Goal: Transaction & Acquisition: Purchase product/service

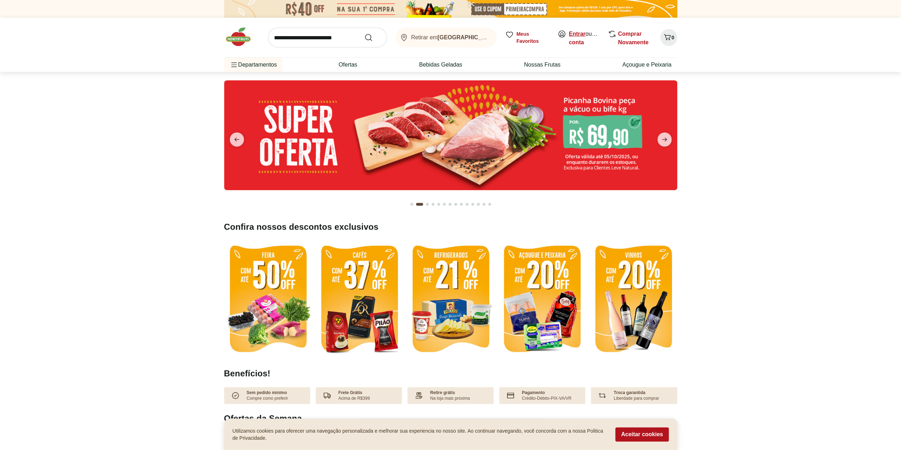
click at [439, 36] on link "Entrar" at bounding box center [577, 34] width 17 height 6
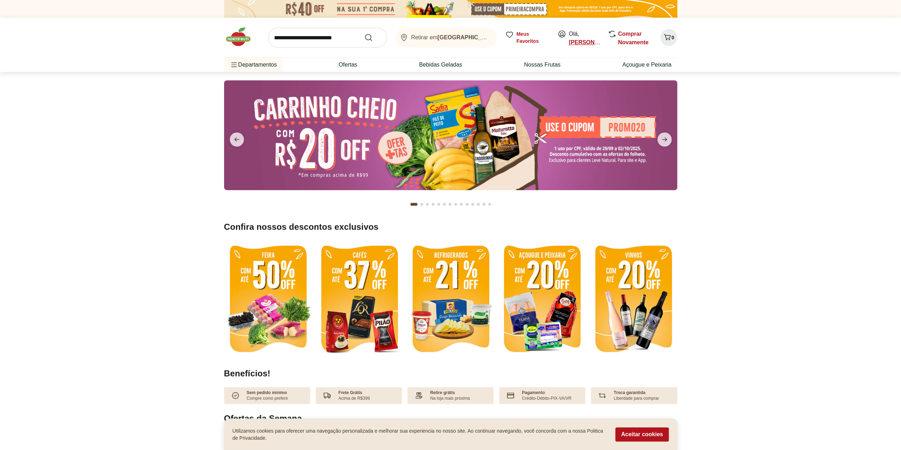
click at [577, 41] on link "Mauricio" at bounding box center [592, 42] width 47 height 6
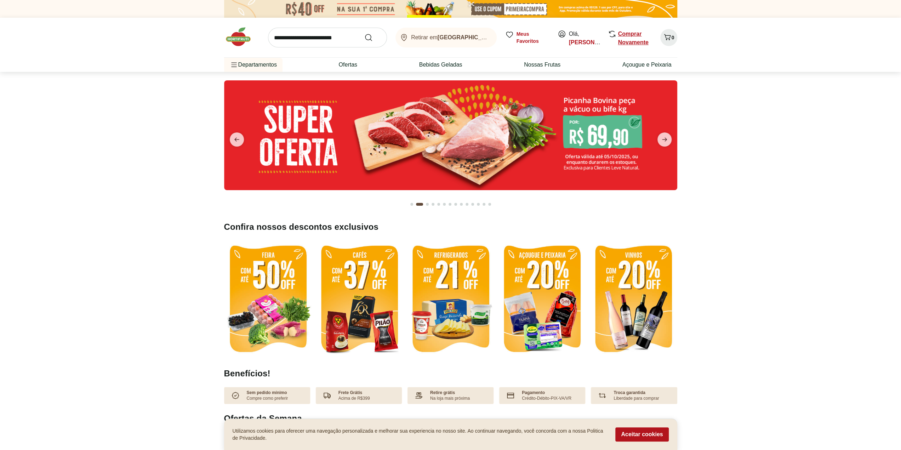
click at [630, 37] on span "Comprar Novamente" at bounding box center [635, 38] width 34 height 17
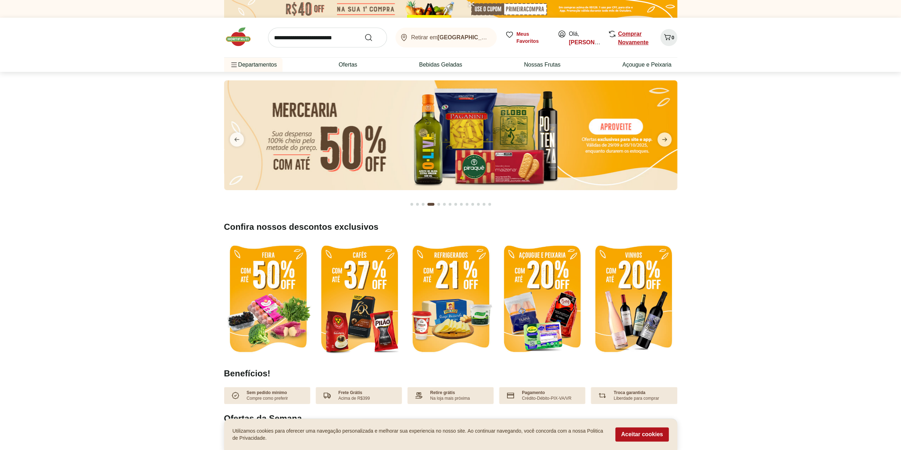
click at [630, 37] on link "Comprar Novamente" at bounding box center [633, 38] width 30 height 15
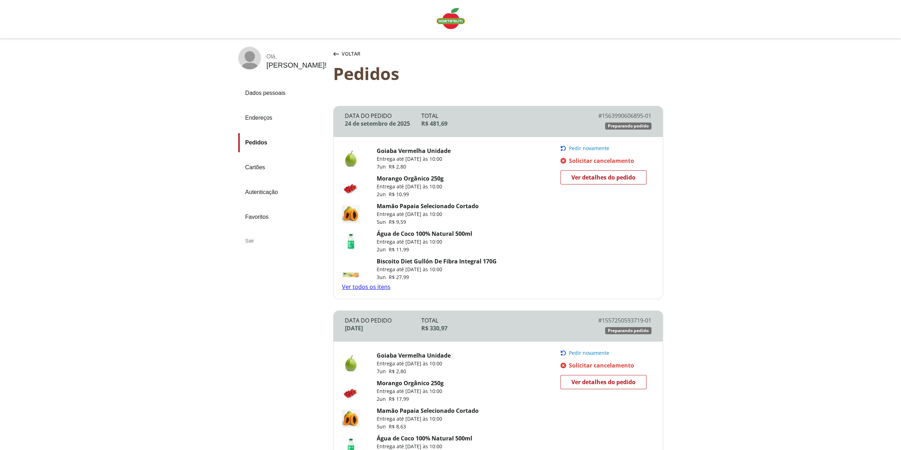
click at [586, 148] on span "Pedir novamente" at bounding box center [589, 148] width 40 height 6
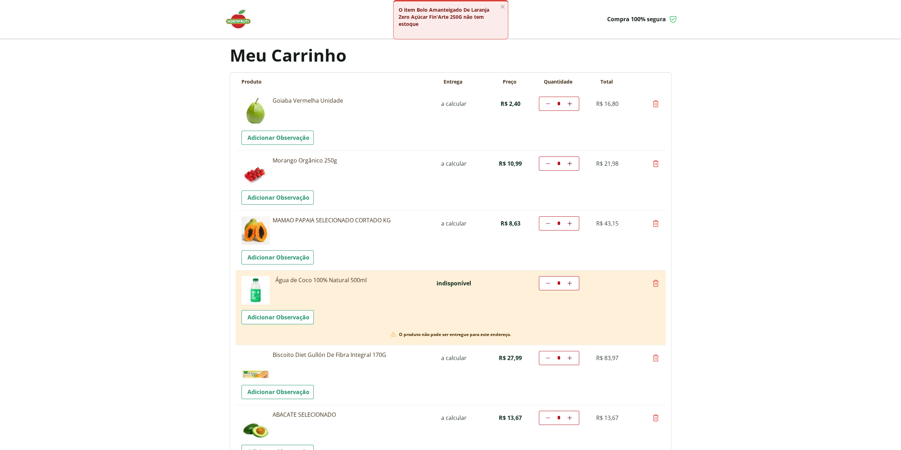
click at [545, 284] on link "Diminuir a quantidade" at bounding box center [548, 283] width 7 height 8
type input "*"
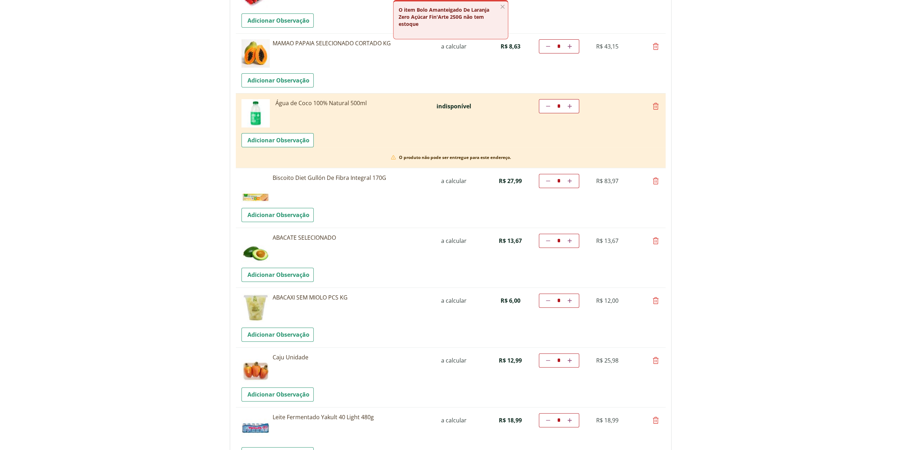
scroll to position [212, 0]
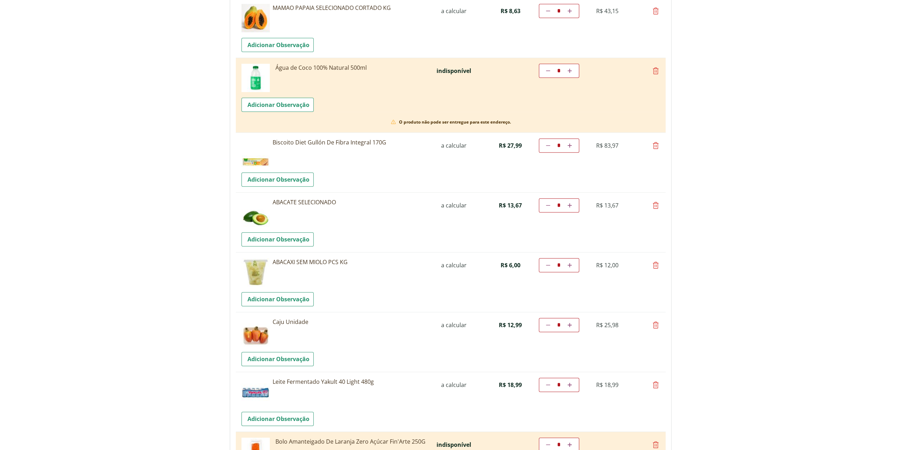
click at [547, 263] on icon at bounding box center [548, 265] width 4 height 4
type input "*"
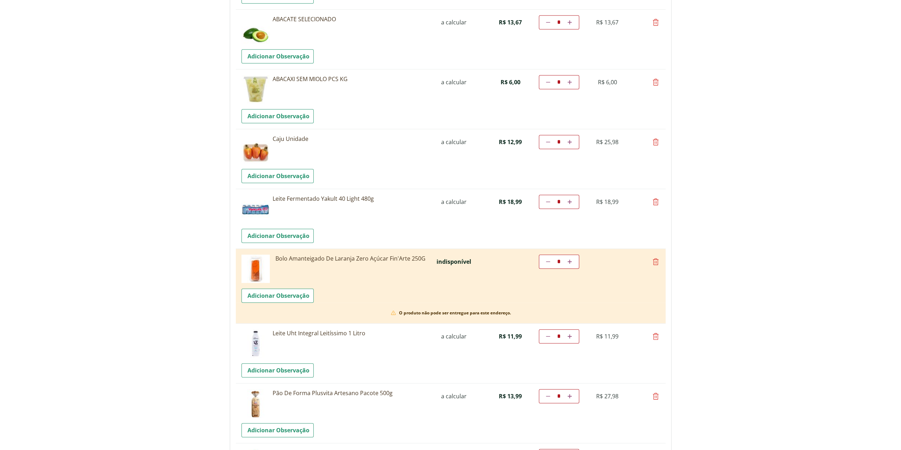
scroll to position [425, 0]
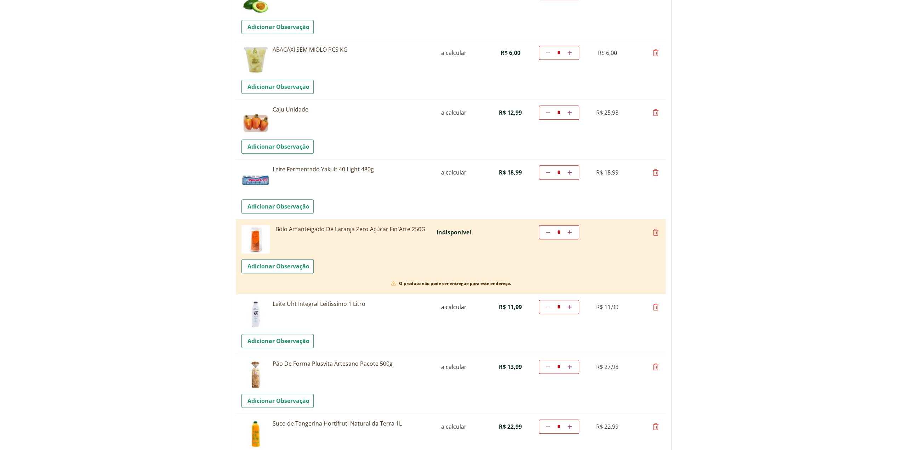
click at [654, 235] on icon at bounding box center [655, 232] width 8 height 8
type input "*"
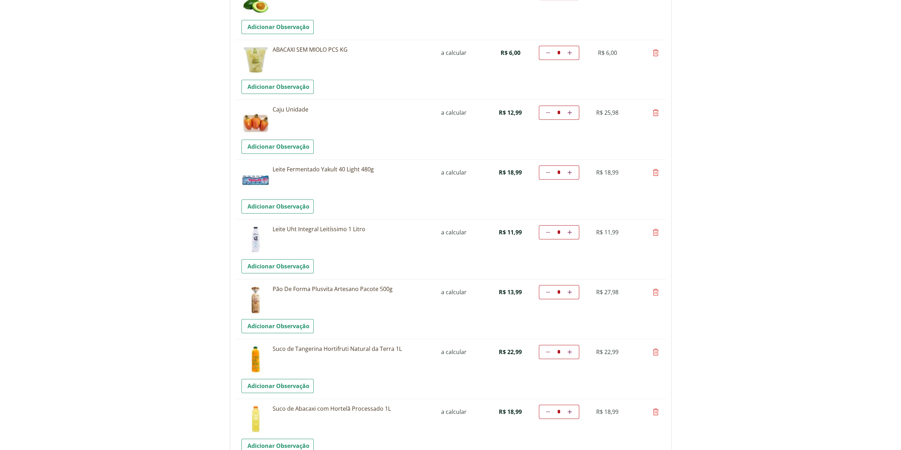
click at [654, 235] on icon at bounding box center [655, 232] width 8 height 8
type input "*"
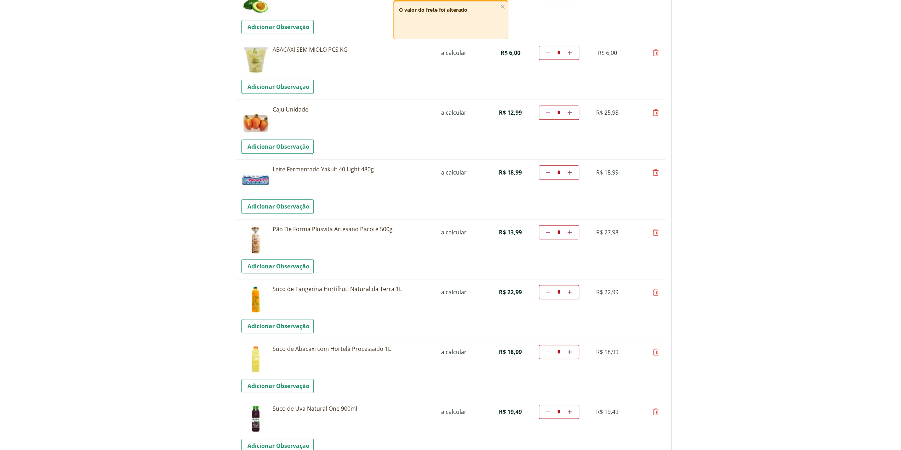
click at [654, 235] on icon at bounding box center [655, 232] width 8 height 8
type input "*"
click at [655, 231] on icon at bounding box center [655, 232] width 8 height 8
type input "*"
click at [546, 351] on icon at bounding box center [548, 352] width 4 height 4
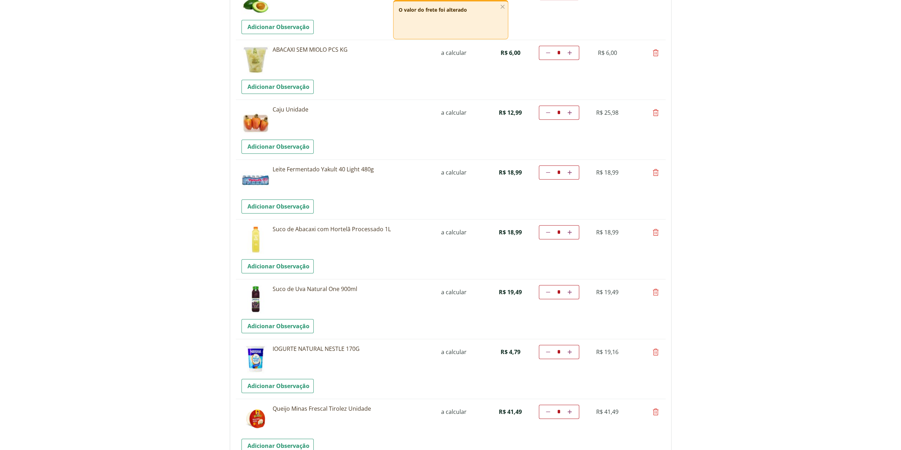
type input "*"
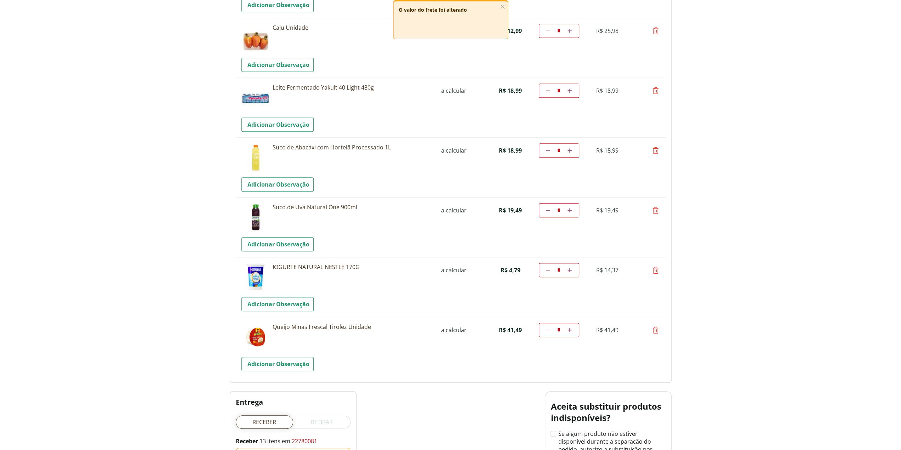
scroll to position [604, 0]
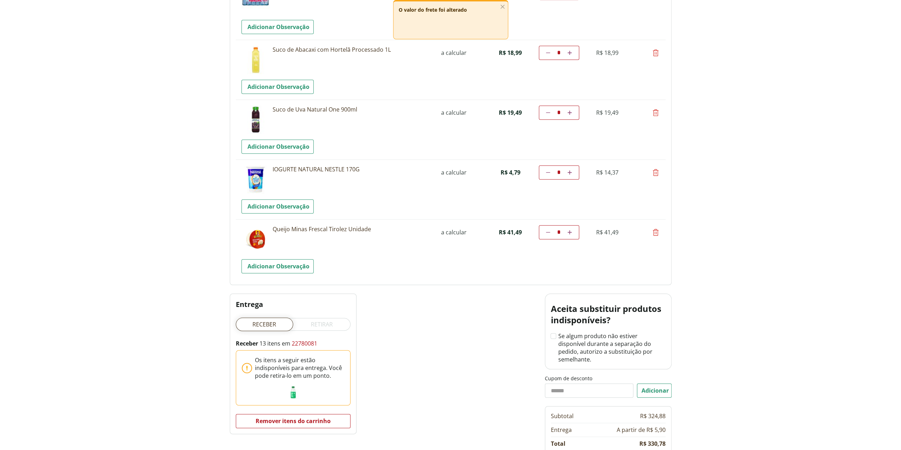
click at [653, 232] on icon at bounding box center [655, 232] width 8 height 8
type input "*"
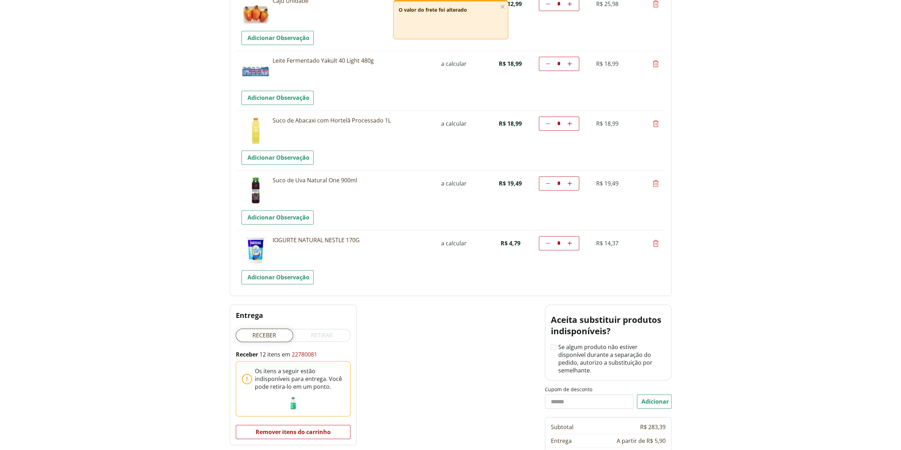
scroll to position [616, 0]
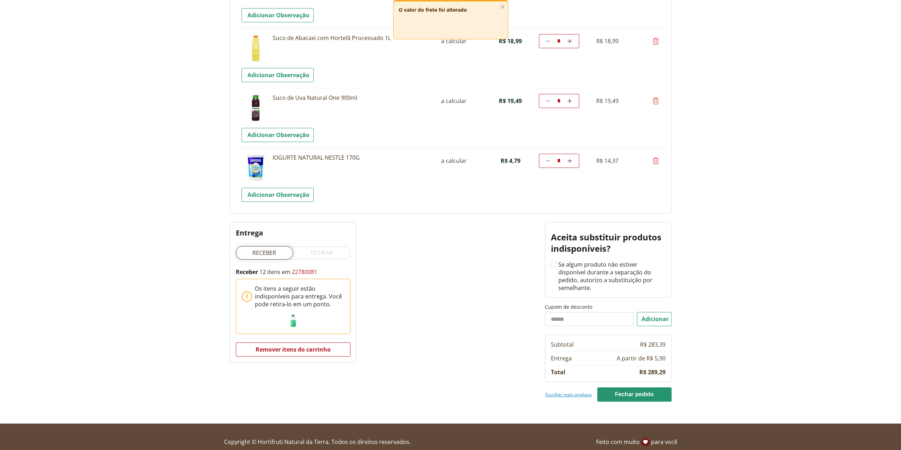
click at [561, 391] on link "Escolher mais produtos" at bounding box center [568, 394] width 46 height 6
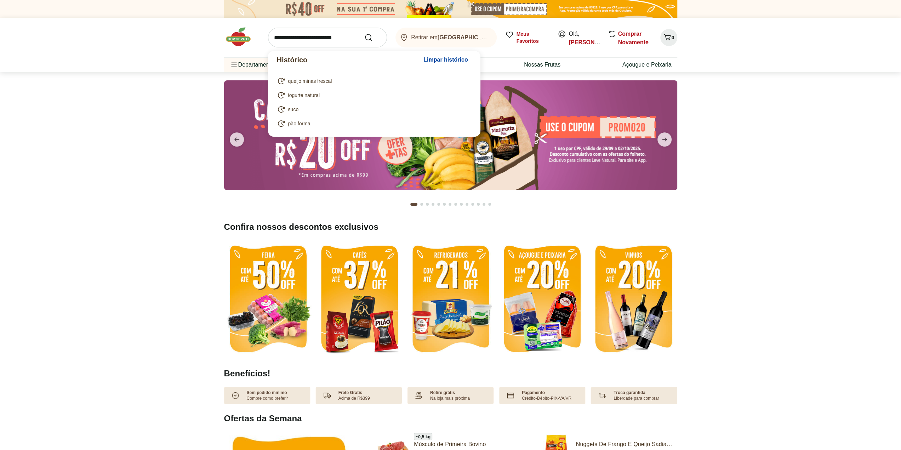
click at [305, 39] on input "search" at bounding box center [327, 38] width 119 height 20
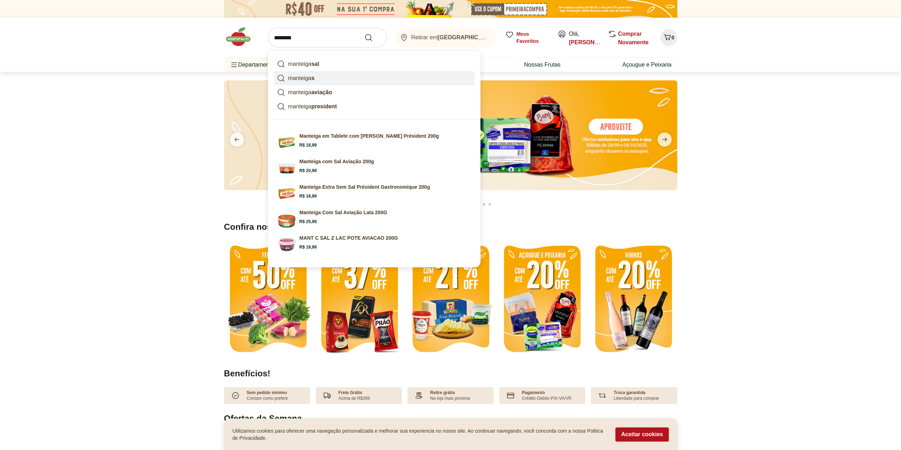
click at [296, 79] on p "manteiga s" at bounding box center [301, 78] width 27 height 8
type input "*********"
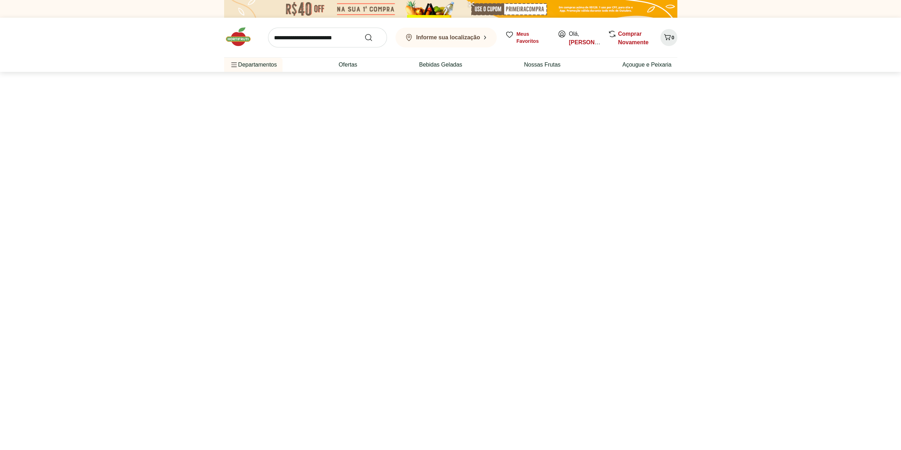
select select "**********"
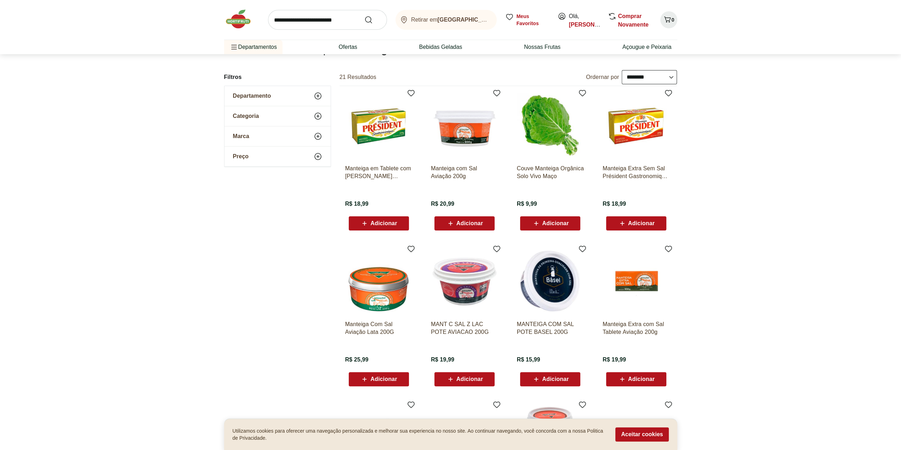
scroll to position [106, 0]
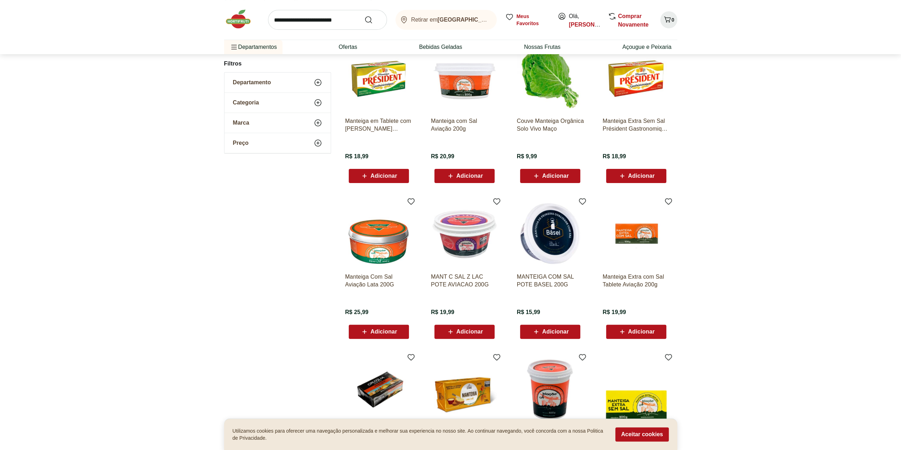
click at [544, 330] on span "Adicionar" at bounding box center [555, 332] width 27 height 6
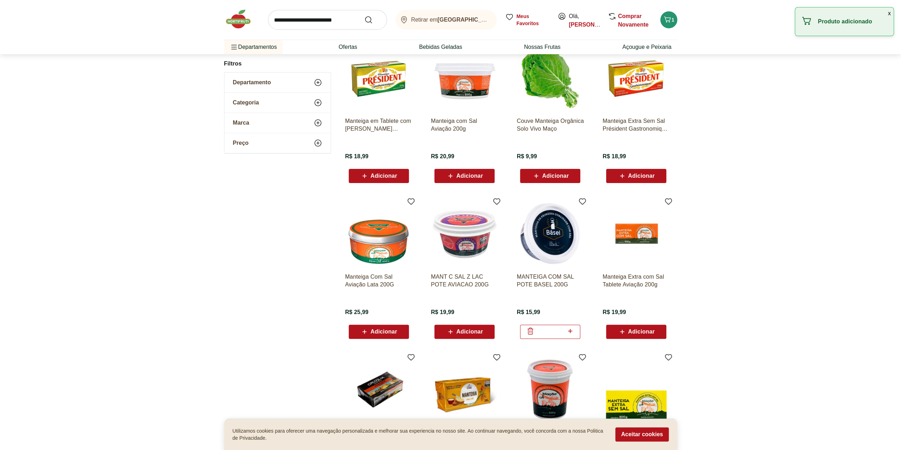
click at [570, 334] on icon at bounding box center [570, 331] width 9 height 8
type input "*"
click at [347, 20] on input "search" at bounding box center [327, 20] width 119 height 20
type input "**********"
click at [364, 16] on button "Submit Search" at bounding box center [372, 20] width 17 height 8
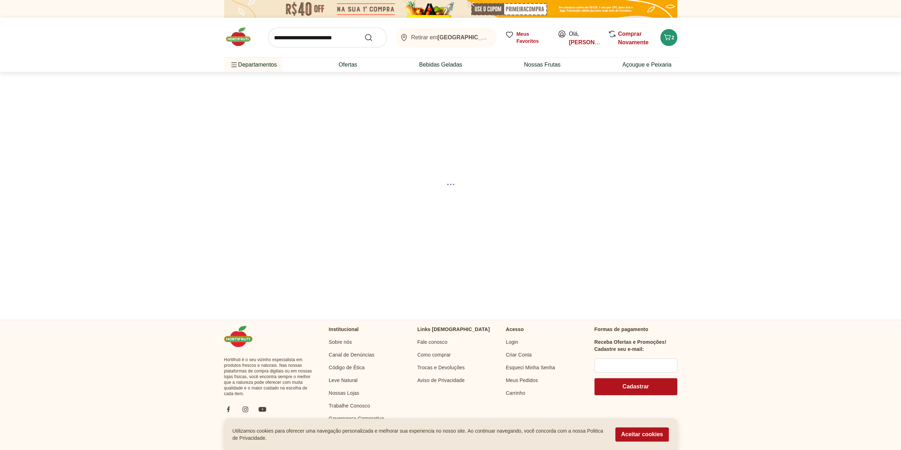
select select "**********"
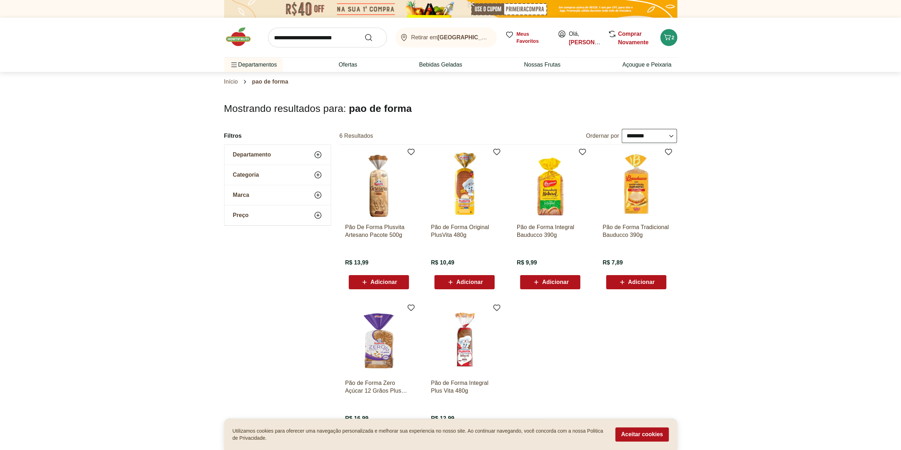
click at [380, 281] on span "Adicionar" at bounding box center [383, 282] width 27 height 6
click at [640, 280] on span "Adicionar" at bounding box center [641, 282] width 27 height 6
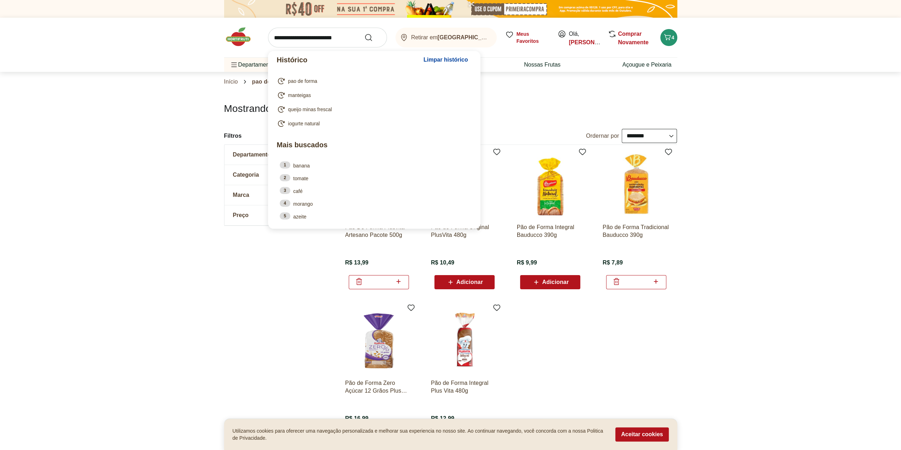
click at [317, 40] on input "search" at bounding box center [327, 38] width 119 height 20
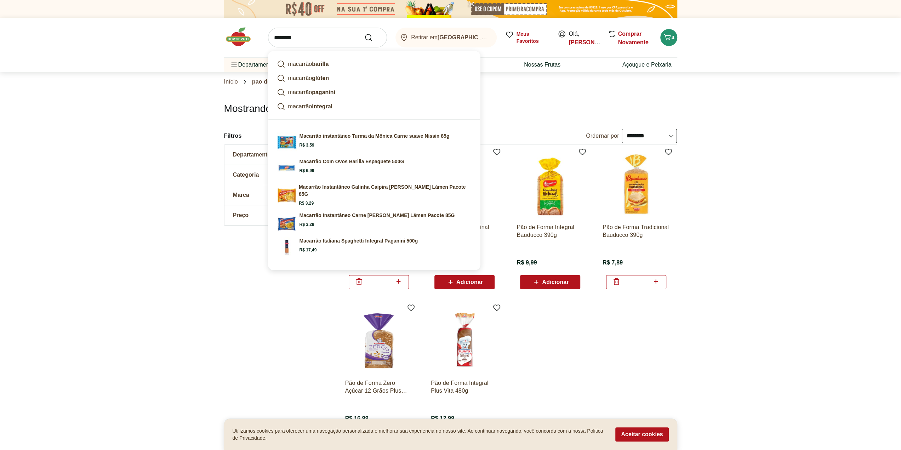
type input "********"
click at [364, 33] on button "Submit Search" at bounding box center [372, 37] width 17 height 8
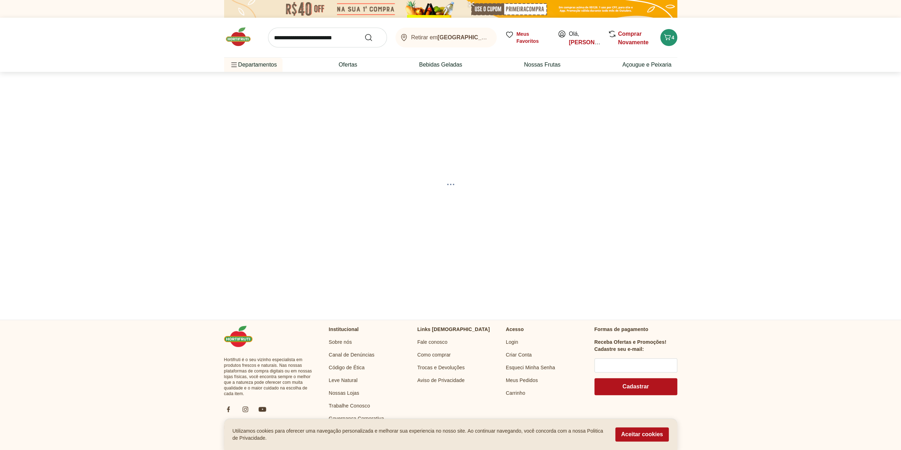
select select "**********"
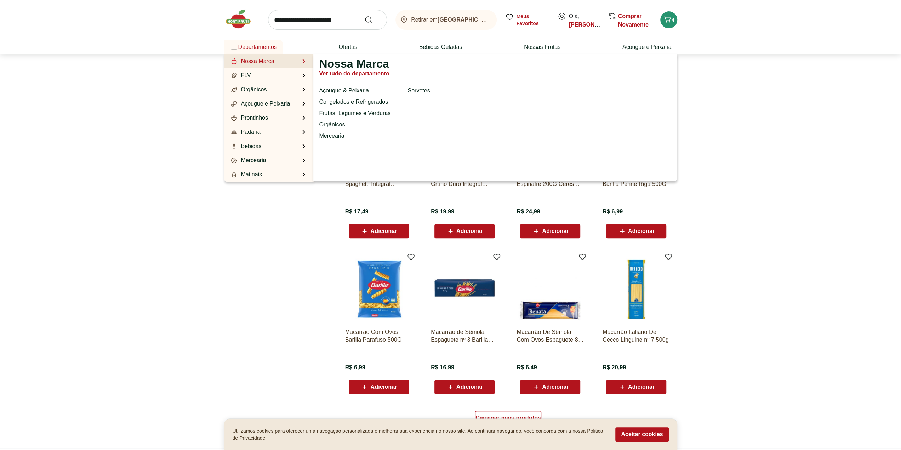
scroll to position [248, 0]
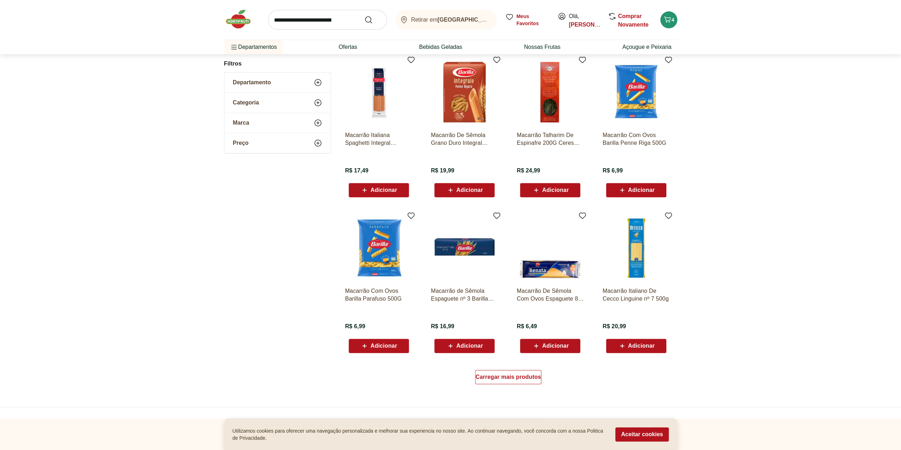
click at [392, 345] on span "Adicionar" at bounding box center [383, 346] width 27 height 6
click at [671, 20] on icon "Carrinho" at bounding box center [667, 19] width 8 height 8
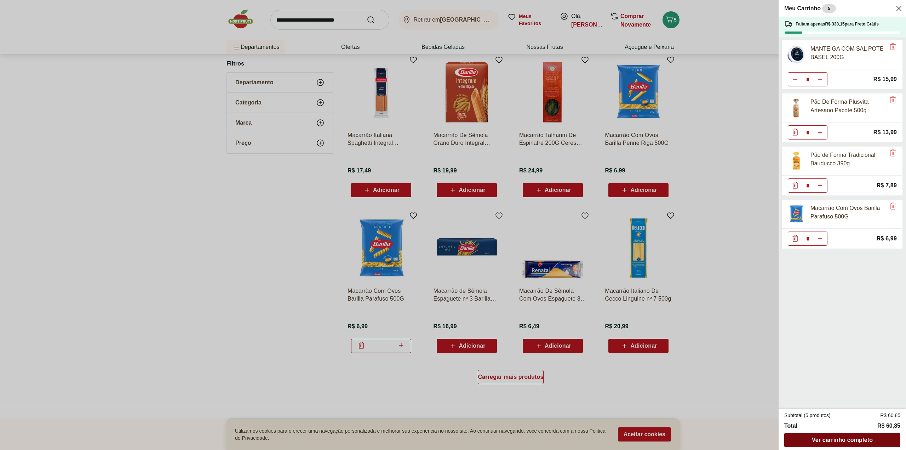
click at [841, 439] on span "Ver carrinho completo" at bounding box center [842, 440] width 61 height 6
click at [631, 16] on div "Meu Carrinho 5 Faltam apenas R$ 338,15 para Frete Grátis MANTEIGA COM SAL POTE …" at bounding box center [453, 225] width 906 height 450
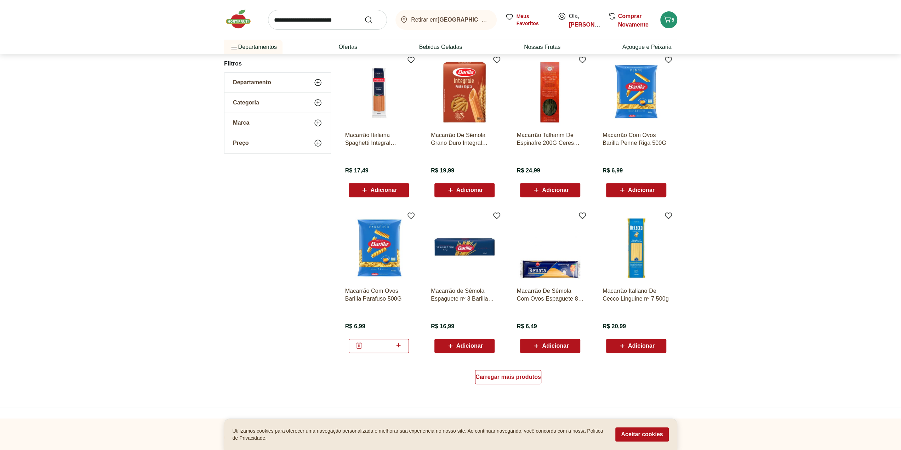
click at [631, 16] on link "Comprar Novamente" at bounding box center [633, 20] width 30 height 15
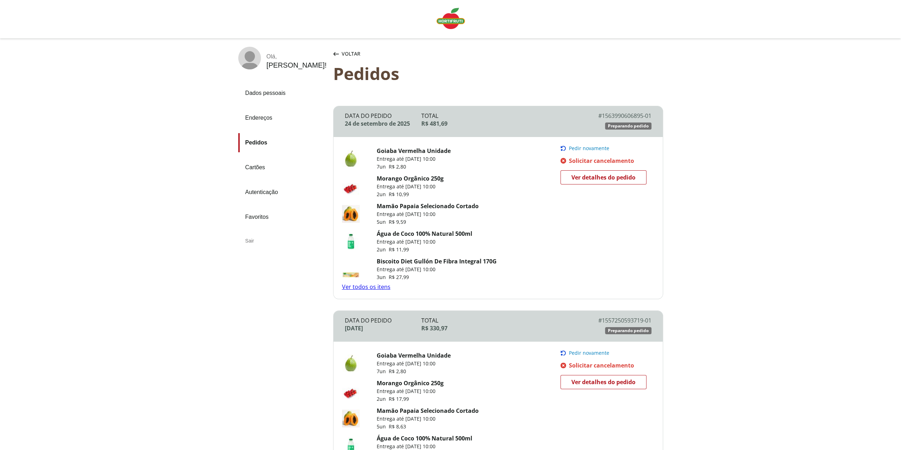
click at [587, 147] on span "Pedir novamente" at bounding box center [589, 148] width 40 height 6
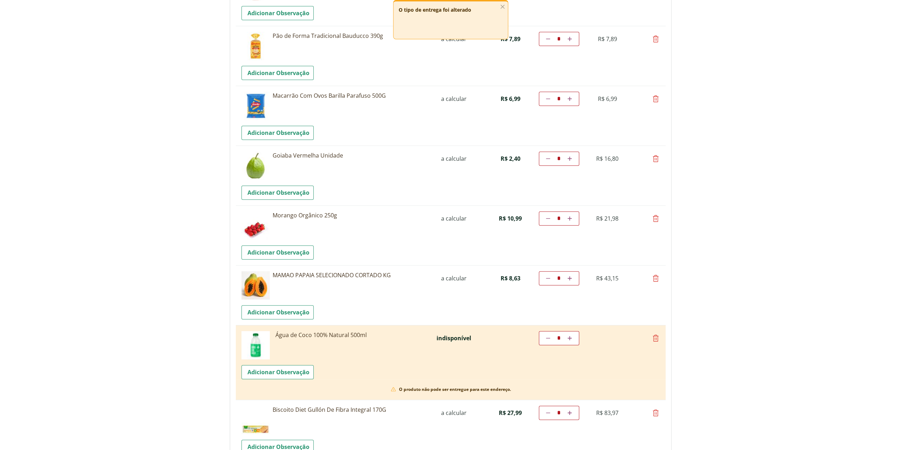
scroll to position [283, 0]
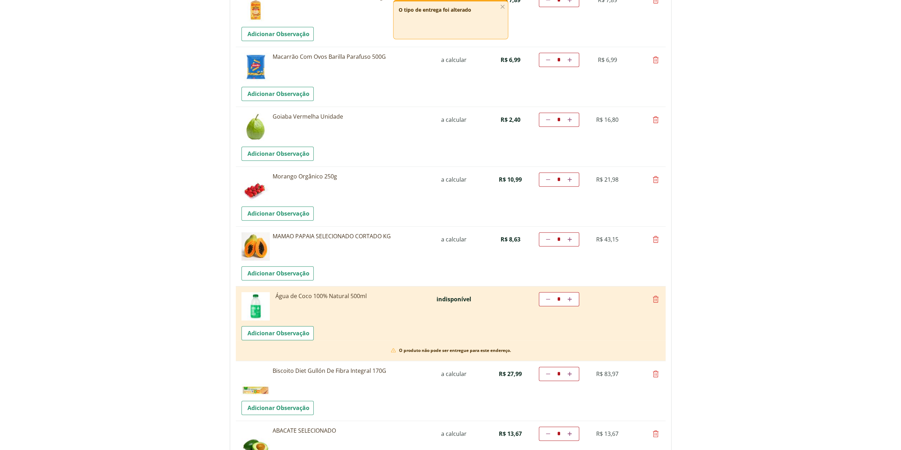
click at [547, 179] on icon at bounding box center [548, 179] width 4 height 4
type input "*"
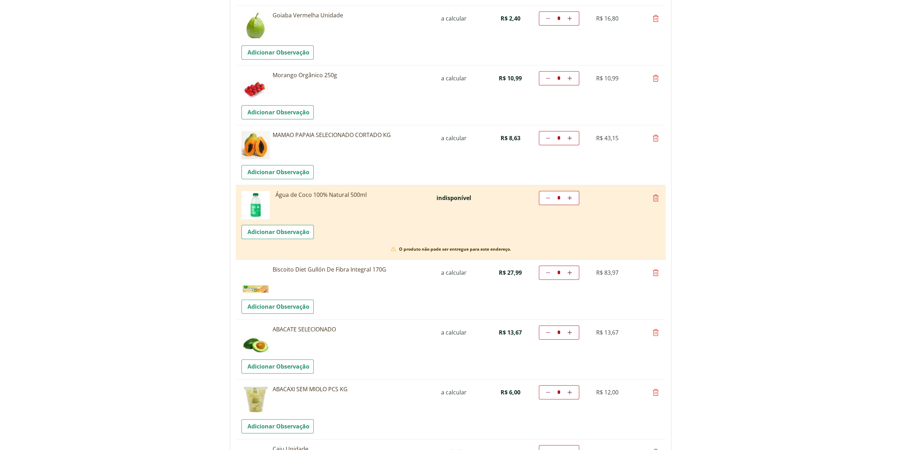
scroll to position [425, 0]
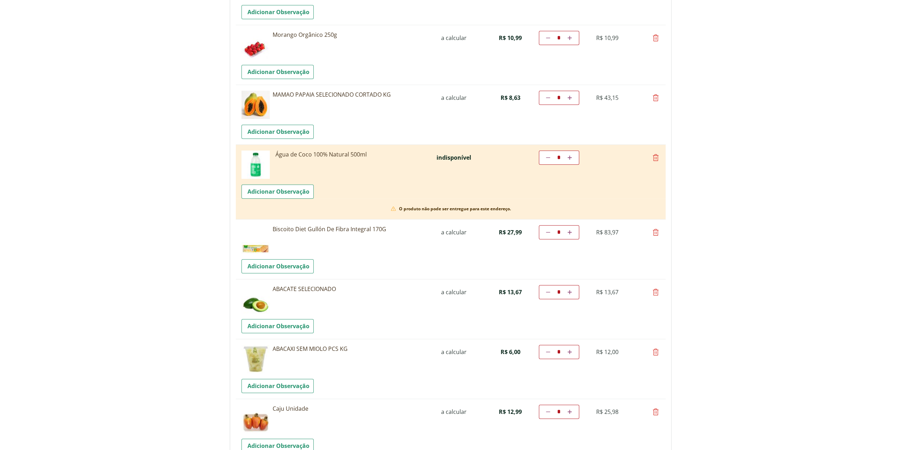
click at [548, 156] on icon at bounding box center [548, 157] width 4 height 4
type input "*"
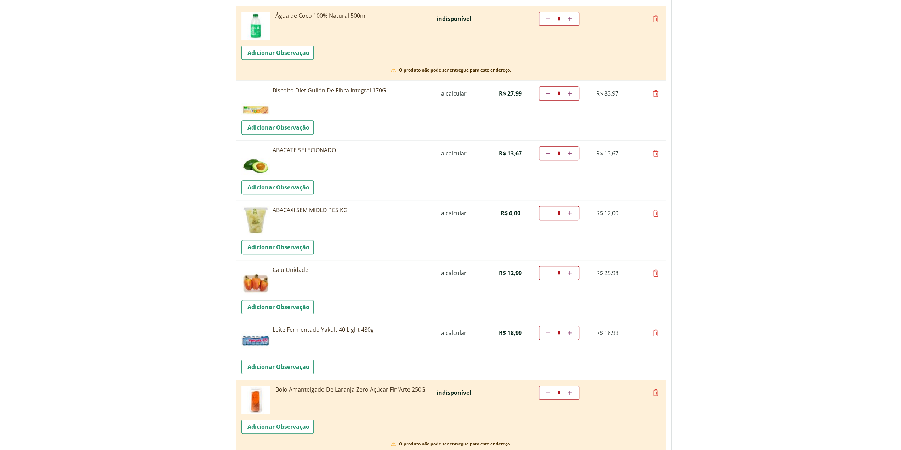
scroll to position [584, 0]
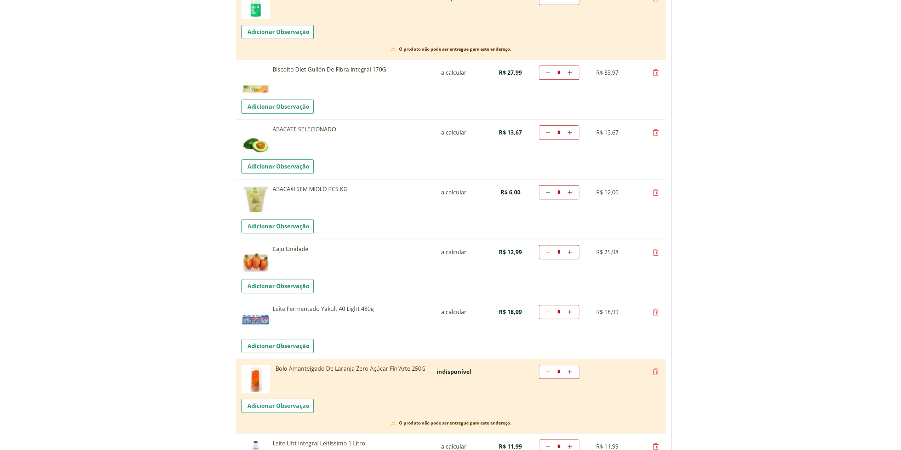
click at [547, 190] on icon at bounding box center [548, 192] width 4 height 4
type input "*"
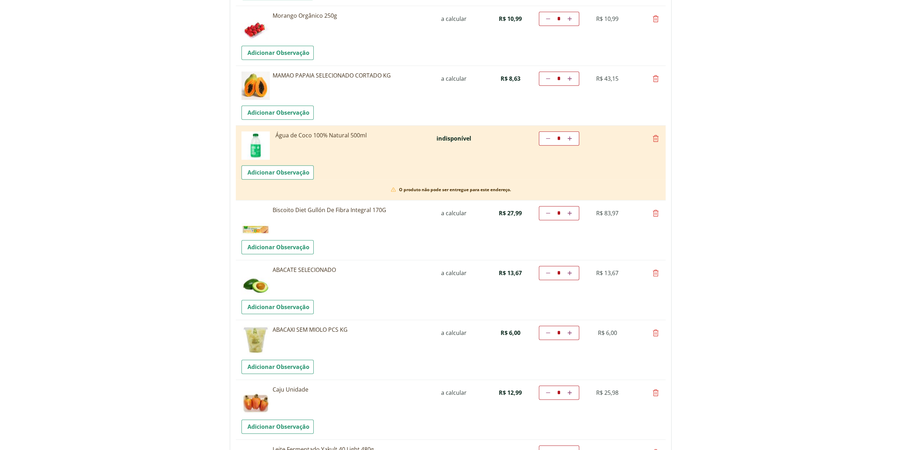
scroll to position [621, 0]
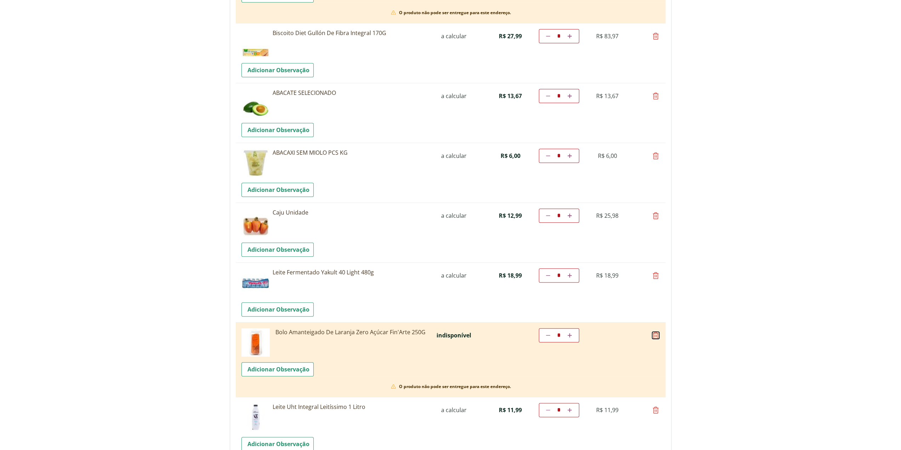
click at [654, 335] on icon at bounding box center [655, 335] width 8 height 8
type input "*"
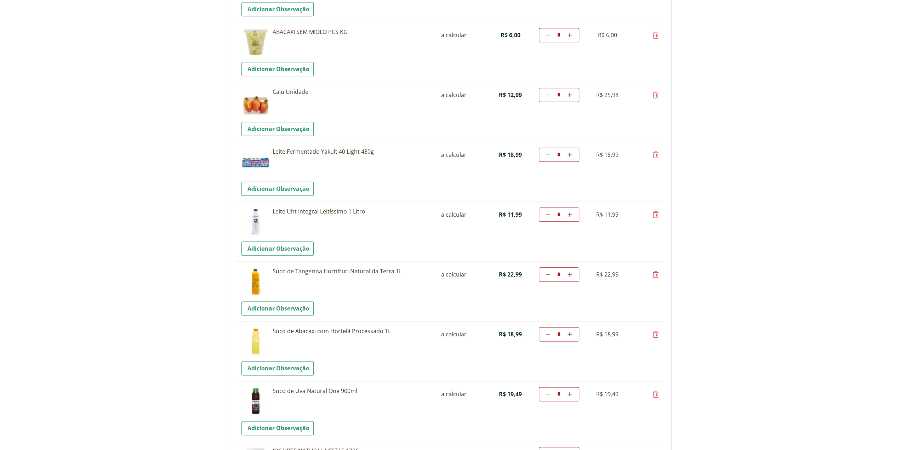
scroll to position [762, 0]
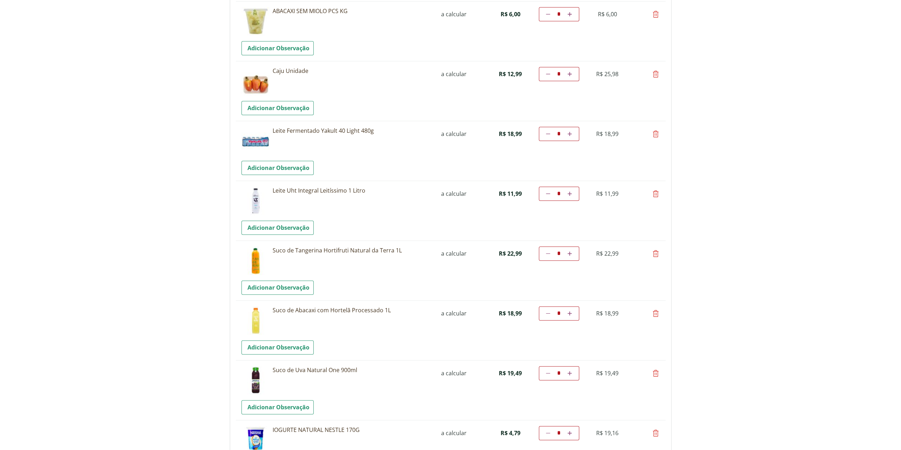
click at [655, 192] on icon at bounding box center [655, 193] width 8 height 8
type input "*"
click at [655, 192] on icon at bounding box center [655, 193] width 8 height 8
type input "*"
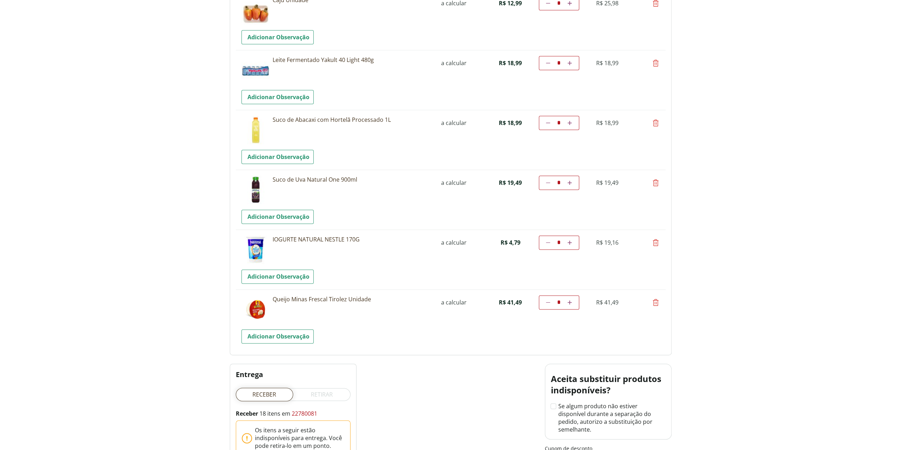
scroll to position [868, 0]
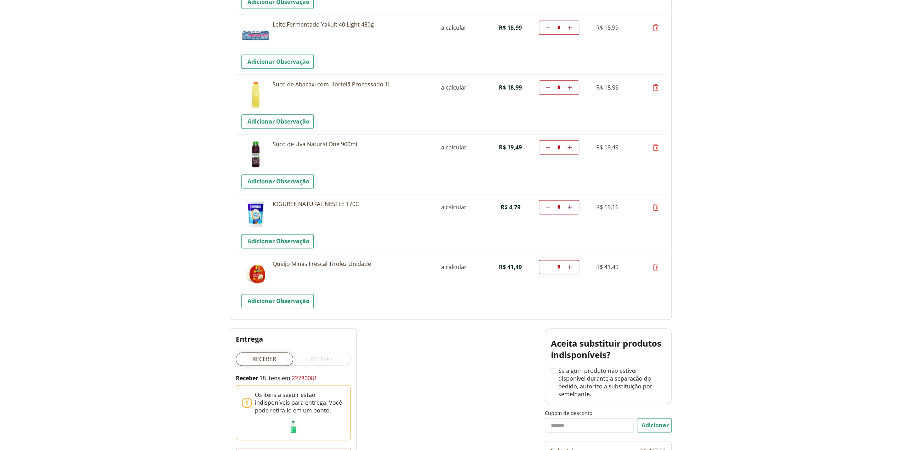
click at [549, 205] on icon at bounding box center [548, 207] width 4 height 4
type input "*"
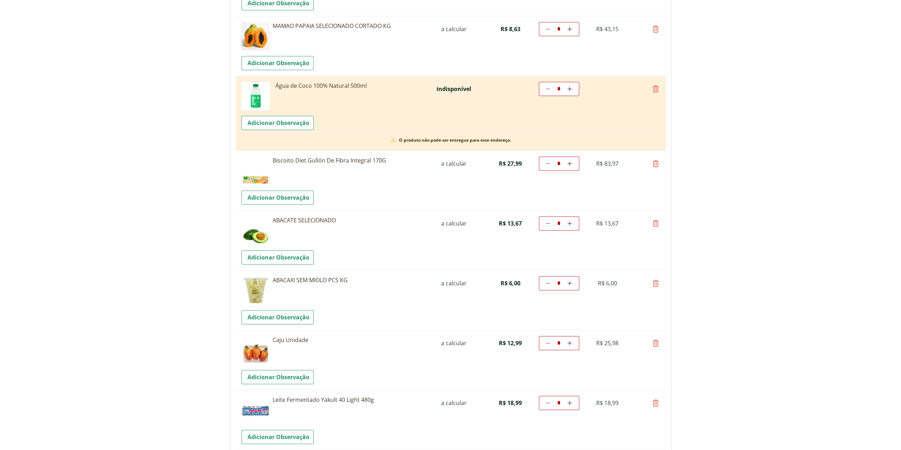
scroll to position [460, 0]
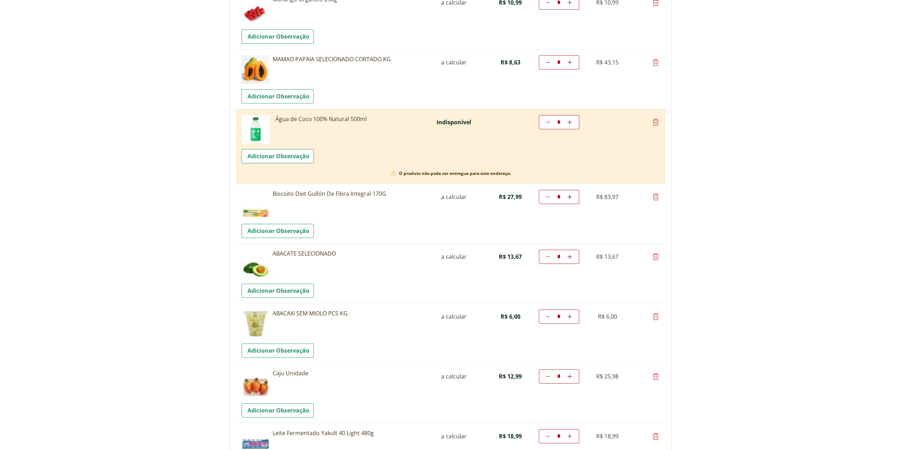
click at [656, 121] on icon at bounding box center [655, 122] width 8 height 8
type input "*"
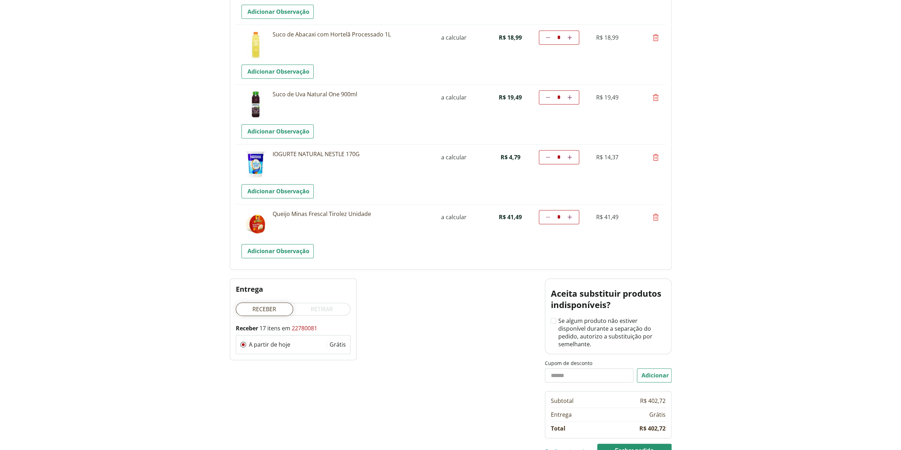
scroll to position [849, 0]
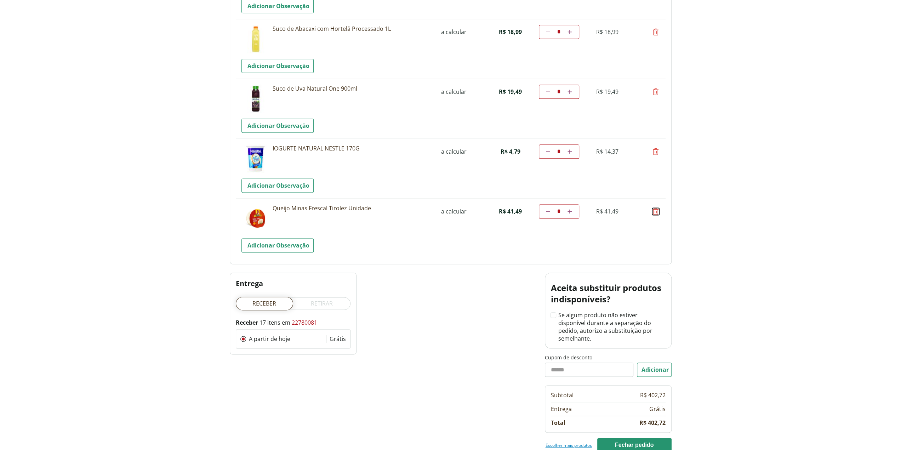
click at [655, 210] on icon at bounding box center [655, 211] width 8 height 8
type input "*"
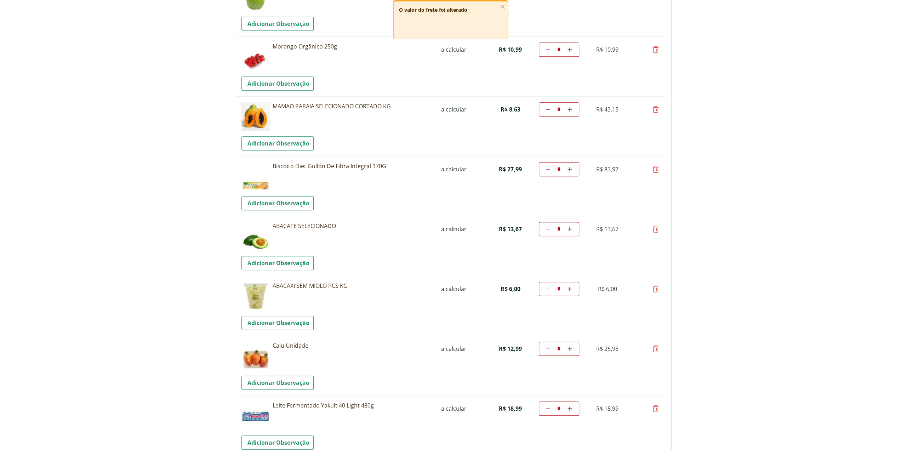
scroll to position [344, 0]
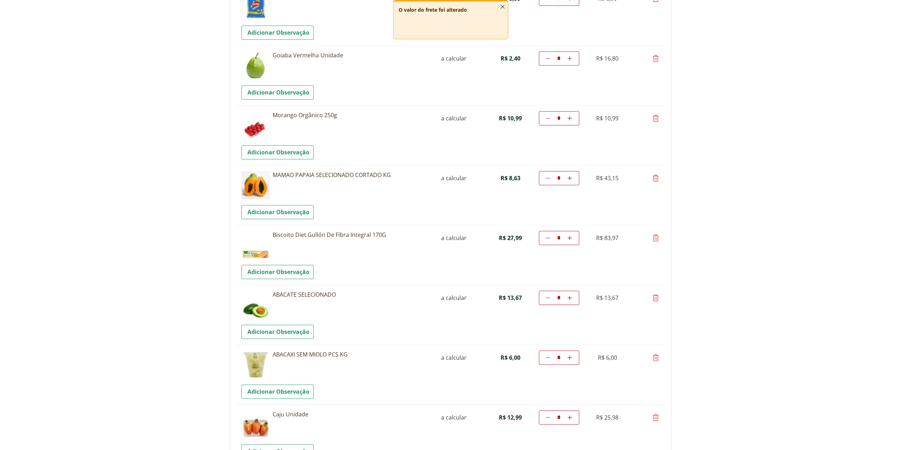
click at [503, 6] on icon "button" at bounding box center [502, 7] width 8 height 8
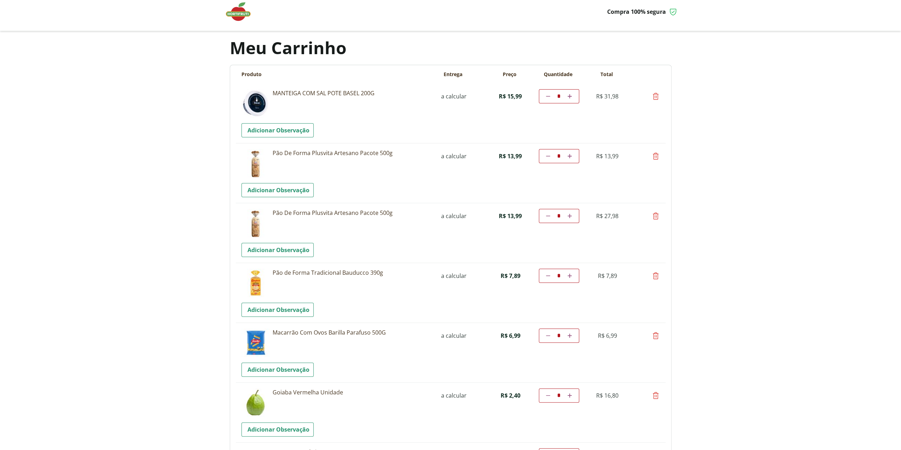
scroll to position [0, 0]
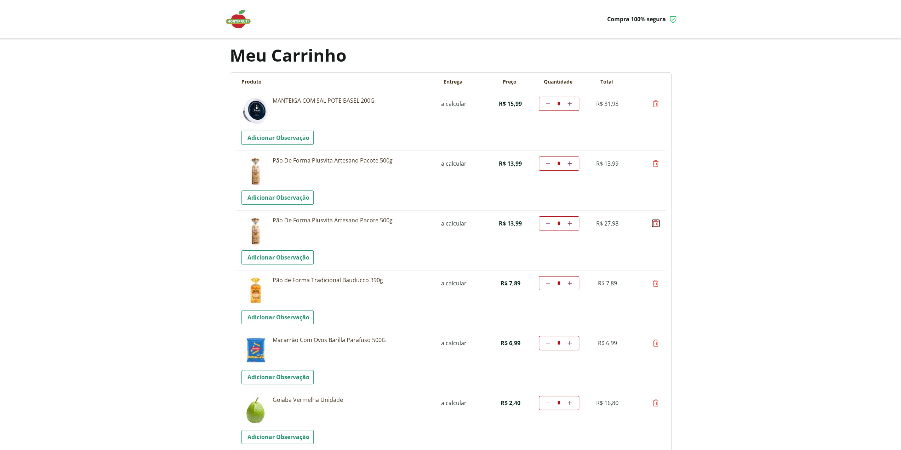
click at [655, 222] on icon at bounding box center [655, 223] width 8 height 8
type input "*"
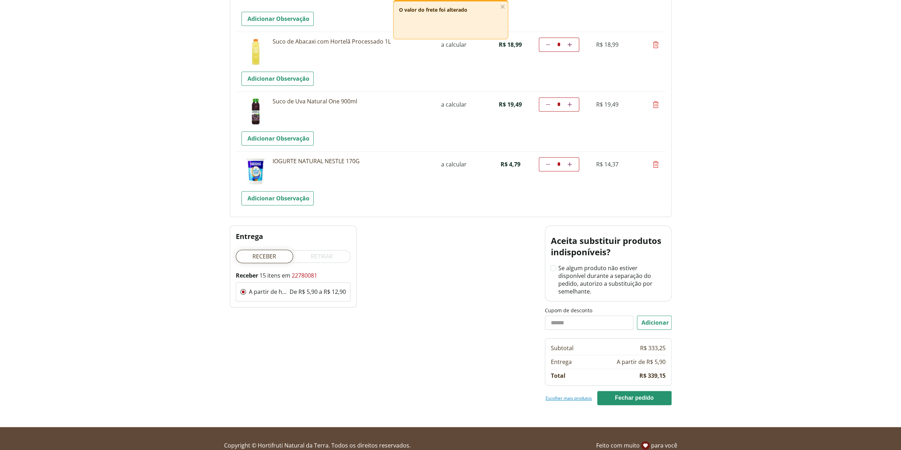
scroll to position [780, 0]
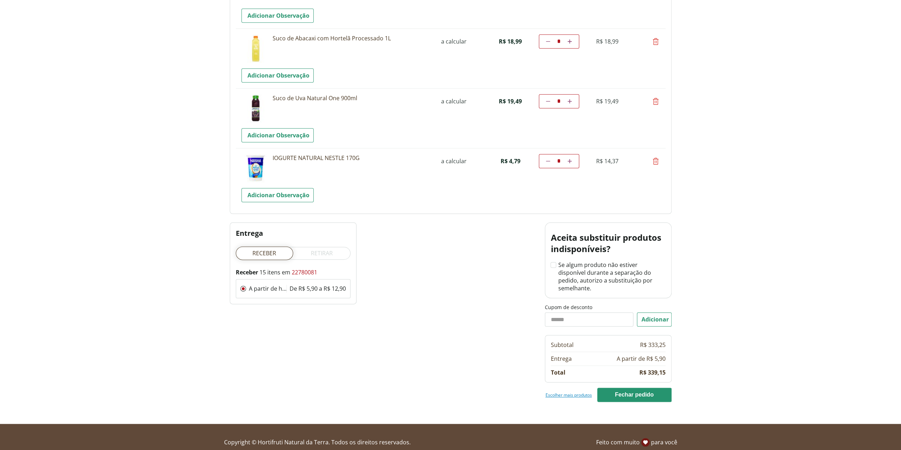
click at [568, 392] on link "Escolher mais produtos" at bounding box center [568, 395] width 46 height 6
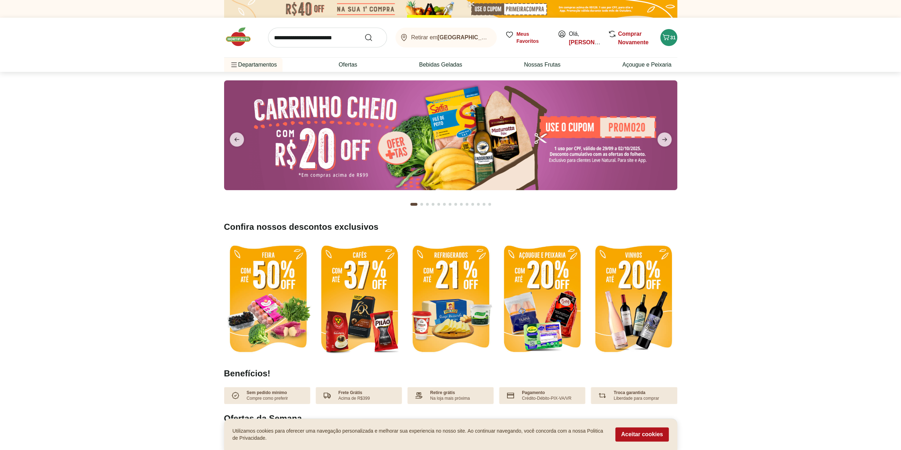
click at [283, 40] on input "search" at bounding box center [327, 38] width 119 height 20
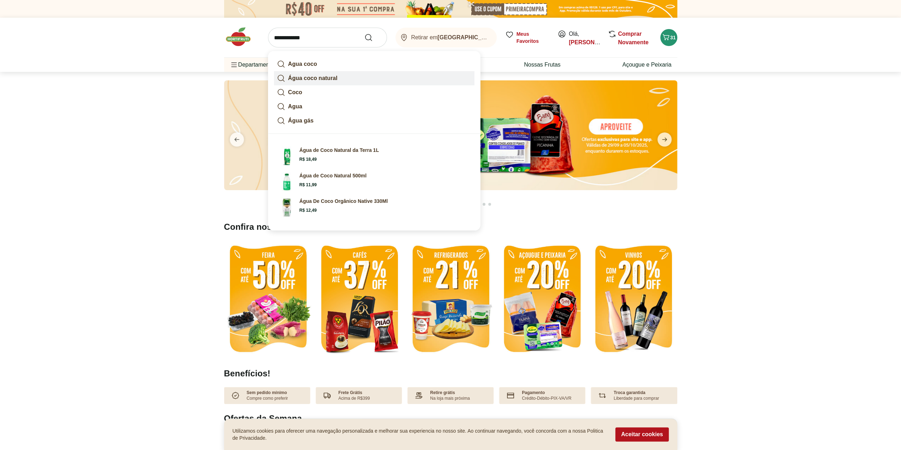
click at [308, 75] on strong "Água coco natural" at bounding box center [313, 78] width 50 height 6
type input "**********"
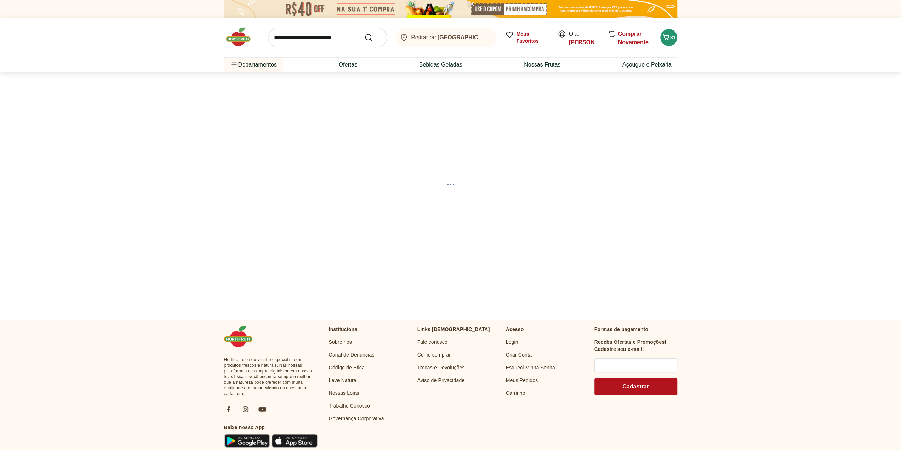
select select "**********"
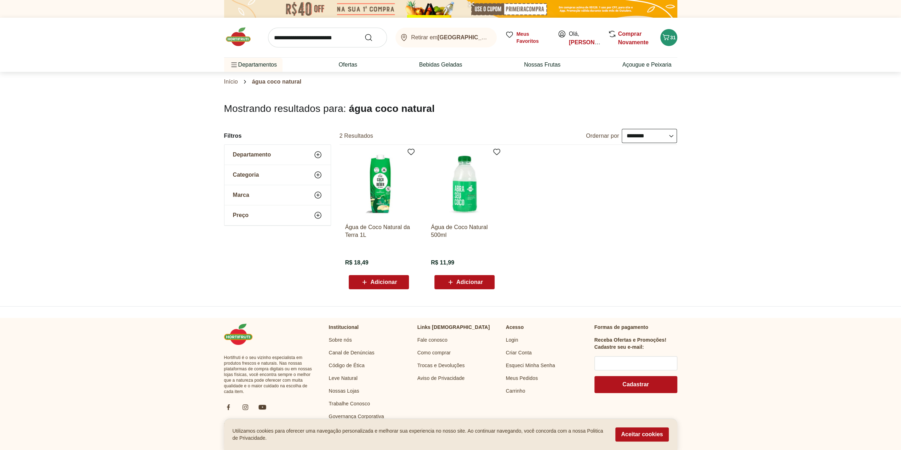
click at [469, 281] on span "Adicionar" at bounding box center [469, 282] width 27 height 6
click at [670, 36] on span "32" at bounding box center [673, 38] width 6 height 6
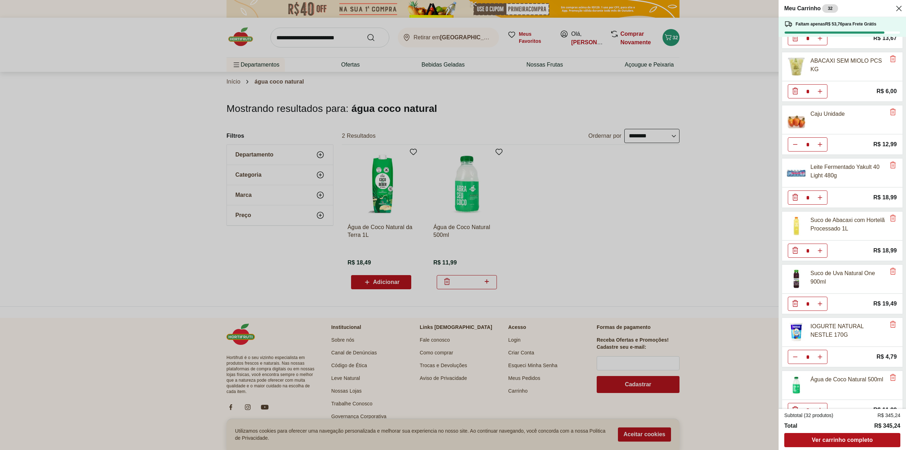
scroll to position [469, 0]
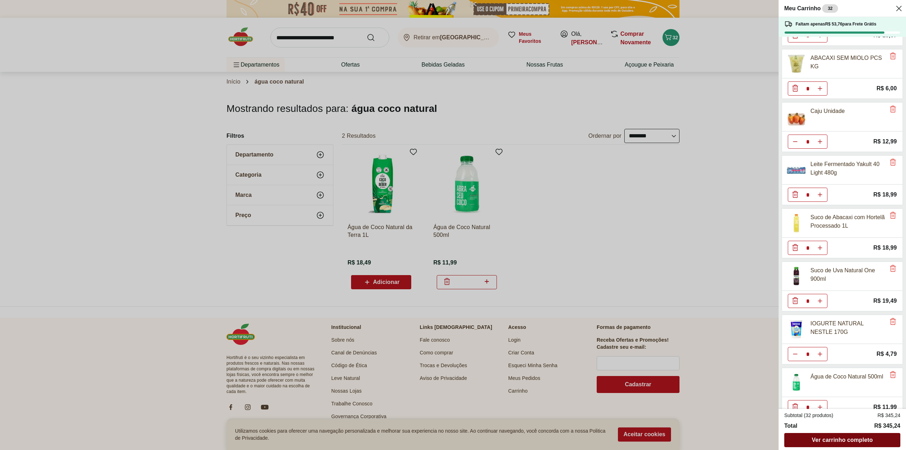
click at [830, 437] on span "Ver carrinho completo" at bounding box center [842, 440] width 61 height 6
